Goal: Information Seeking & Learning: Learn about a topic

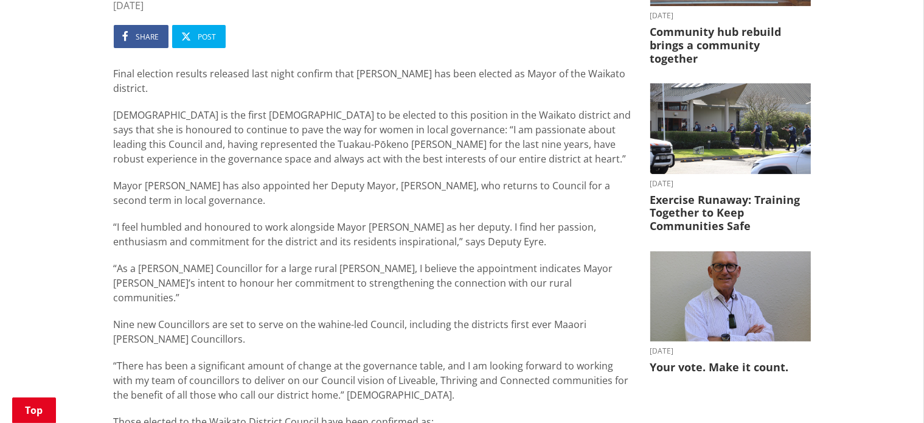
scroll to position [293, 0]
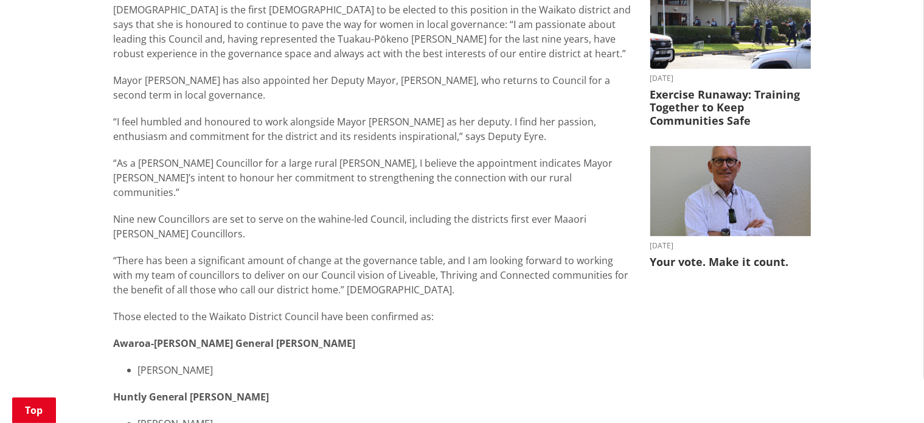
scroll to position [0, 0]
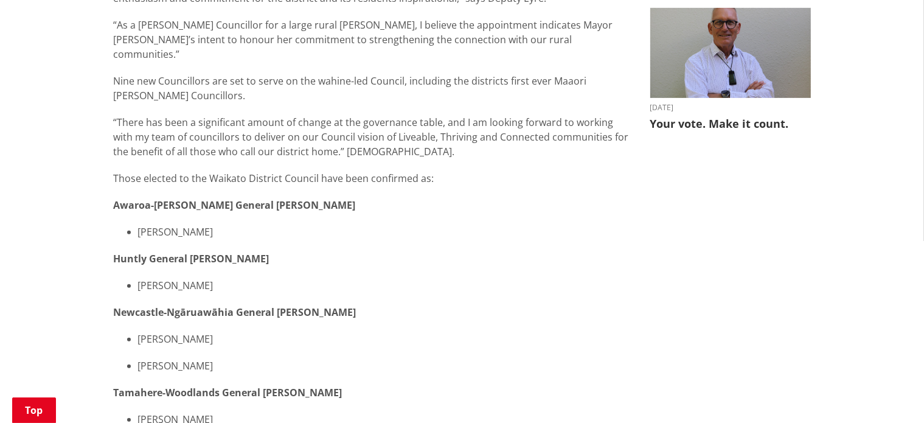
scroll to position [548, 0]
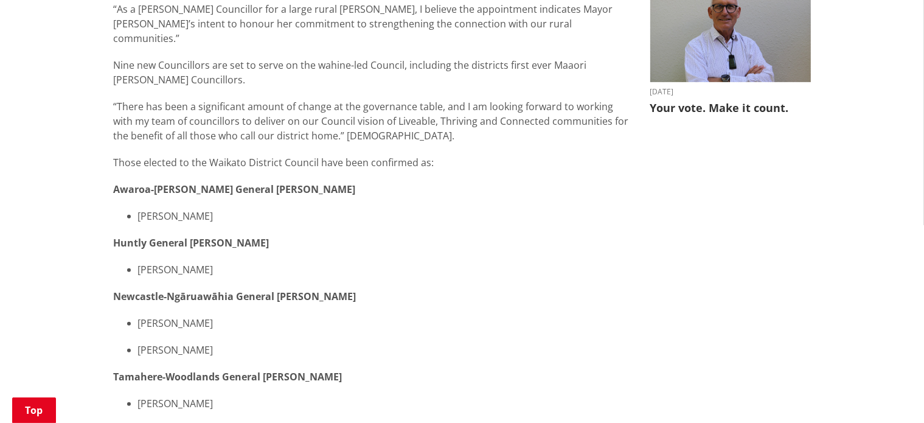
drag, startPoint x: 926, startPoint y: 24, endPoint x: 934, endPoint y: 92, distance: 68.0
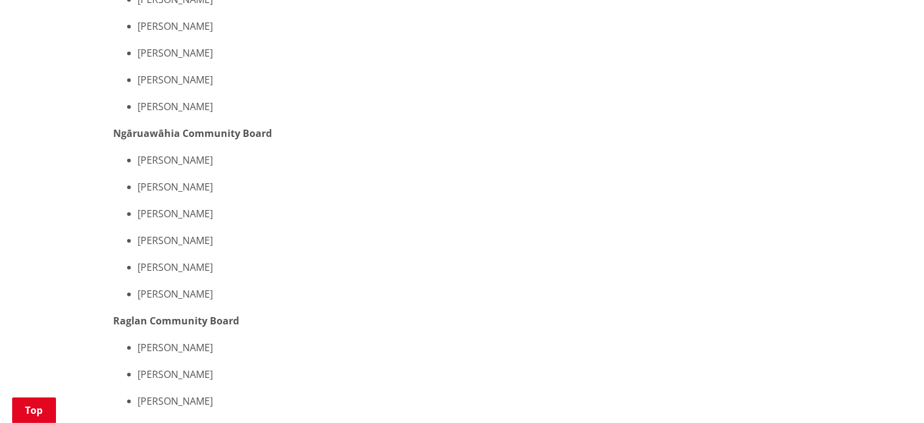
scroll to position [0, 0]
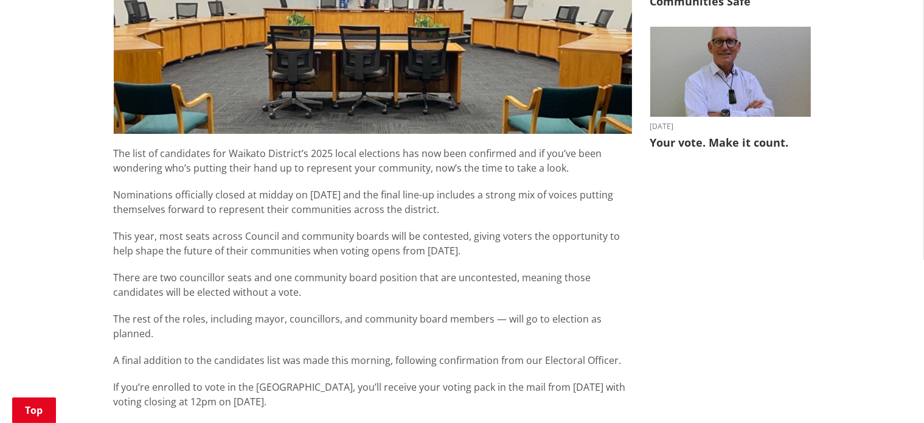
drag, startPoint x: 934, startPoint y: 34, endPoint x: 929, endPoint y: 161, distance: 127.3
click at [924, 161] on html "Skip to content Toggle search Toggle navigation Services and facilities Recreat…" at bounding box center [462, 356] width 924 height 1740
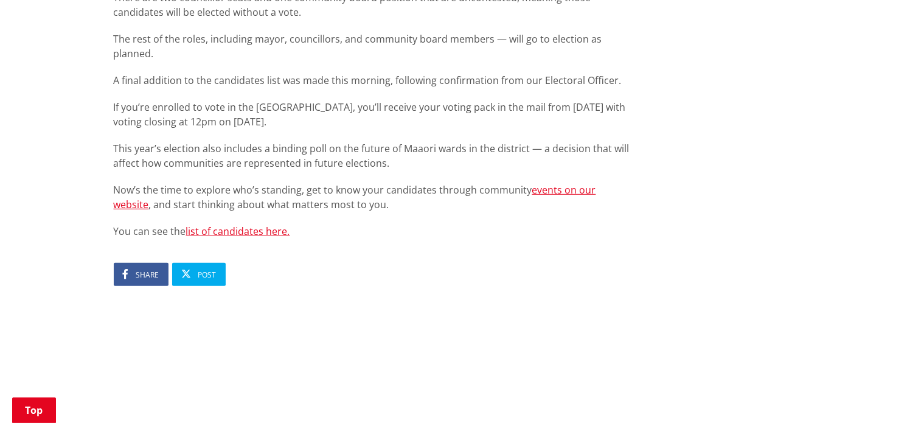
scroll to position [759, 0]
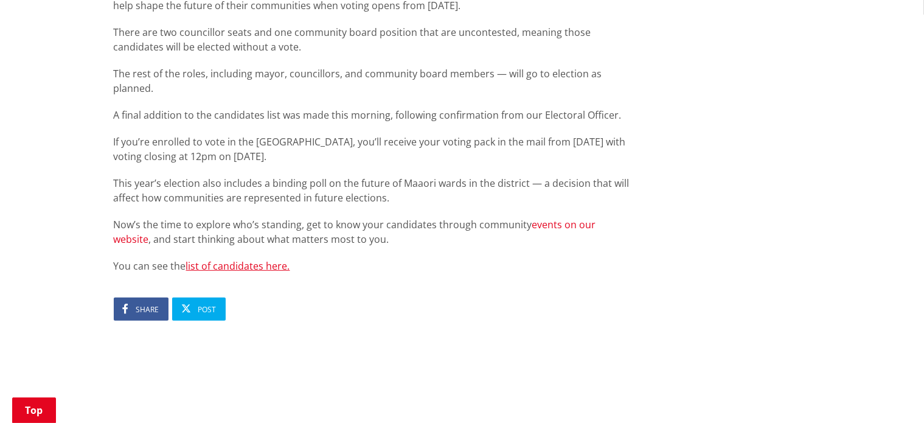
click at [587, 218] on link "events on our website" at bounding box center [355, 232] width 483 height 28
